Goal: Information Seeking & Learning: Learn about a topic

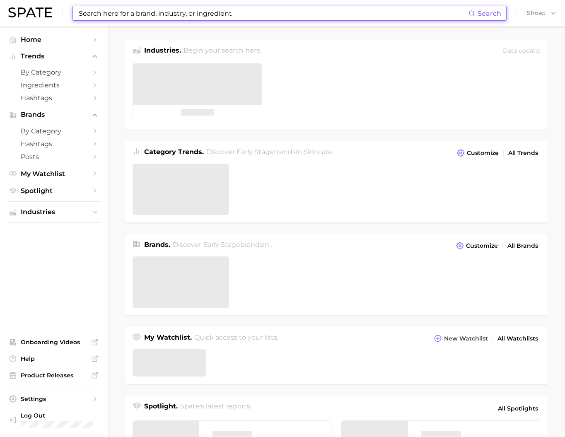
click at [207, 13] on input at bounding box center [273, 13] width 390 height 14
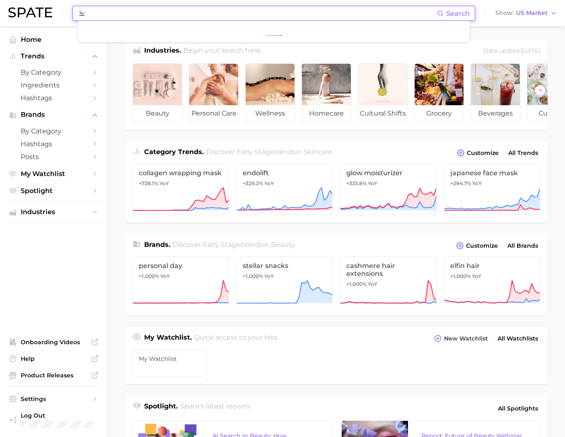
type input "ㄴ"
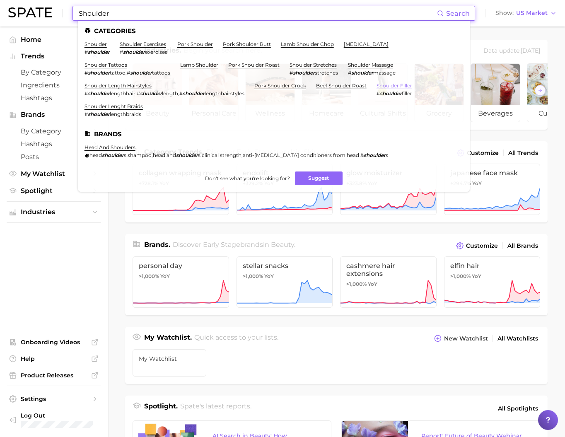
type input "Shoulder"
click at [403, 89] on link "shoulder filler" at bounding box center [394, 85] width 36 height 6
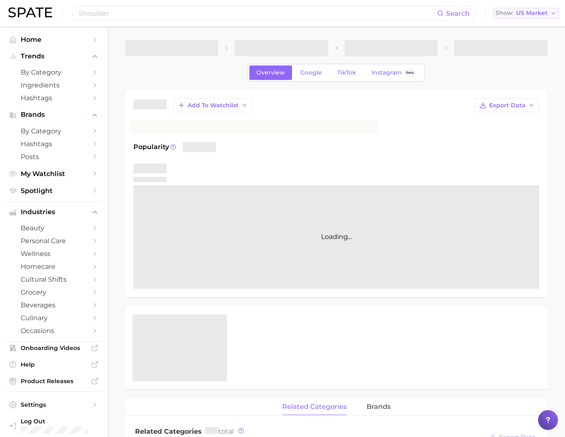
click at [531, 15] on span "US Market" at bounding box center [531, 13] width 31 height 5
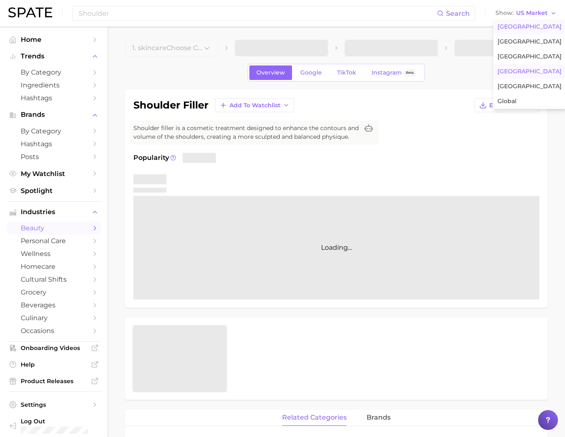
click at [538, 79] on button "[GEOGRAPHIC_DATA]" at bounding box center [529, 71] width 72 height 15
